Goal: Information Seeking & Learning: Learn about a topic

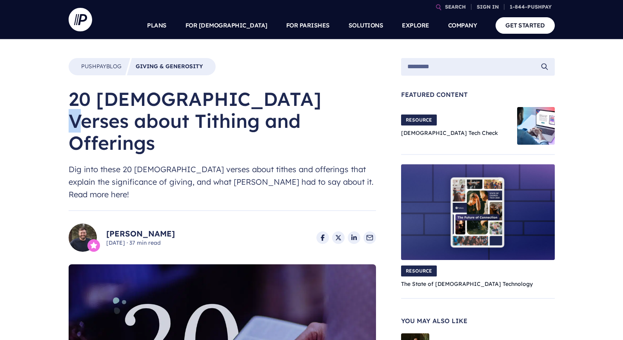
drag, startPoint x: 72, startPoint y: 98, endPoint x: 91, endPoint y: 105, distance: 20.7
click at [91, 105] on h1 "20 [DEMOGRAPHIC_DATA] Verses about Tithing and Offerings" at bounding box center [222, 121] width 307 height 66
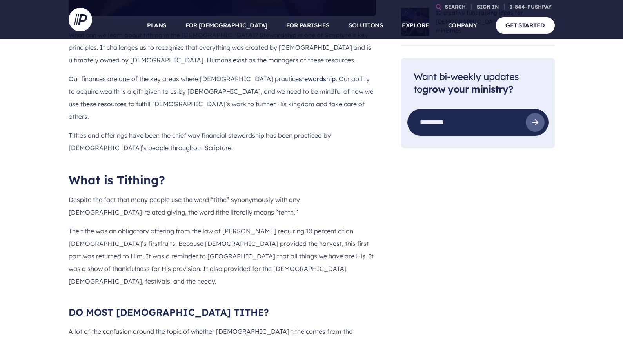
scroll to position [431, 0]
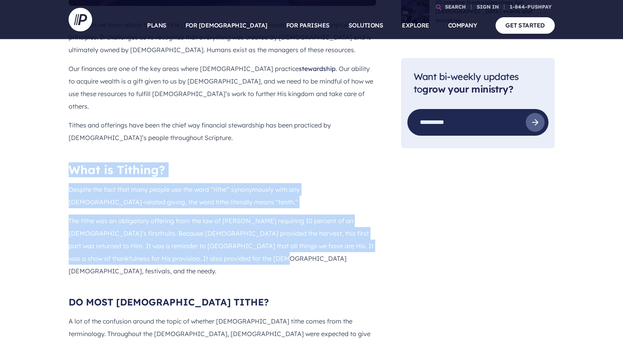
drag, startPoint x: 70, startPoint y: 123, endPoint x: 224, endPoint y: 211, distance: 177.9
click at [224, 211] on div "What can we learn about tithing in the [DEMOGRAPHIC_DATA]? Stewardship is one o…" at bounding box center [222, 197] width 307 height 359
copy div "What is Tithing? Despite the fact that many people use the word “tithe” synonym…"
